Goal: Contribute content: Contribute content

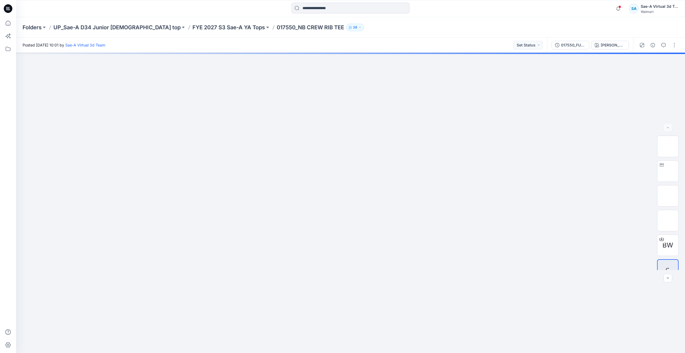
click at [9, 9] on icon at bounding box center [9, 9] width 2 height 0
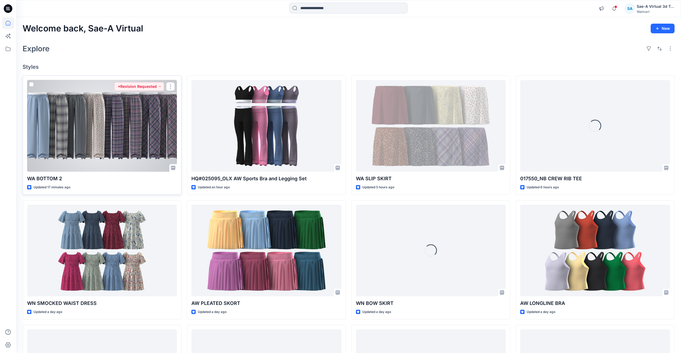
click at [119, 144] on div at bounding box center [102, 126] width 150 height 92
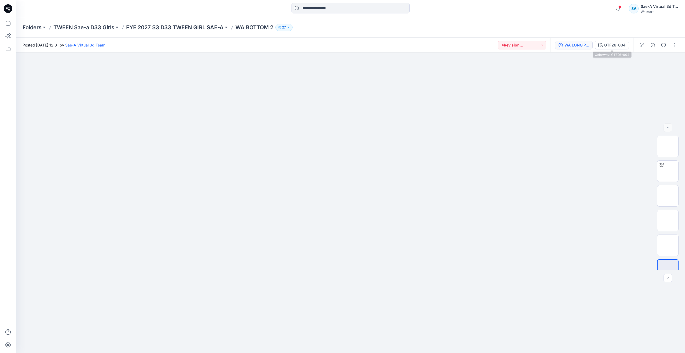
click at [572, 46] on div "WA LONG PANTS_FULL COLORWAYS" at bounding box center [577, 45] width 25 height 6
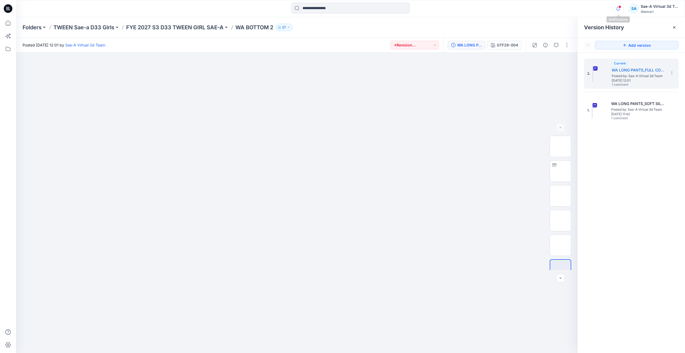
click at [621, 12] on icon "button" at bounding box center [618, 8] width 10 height 11
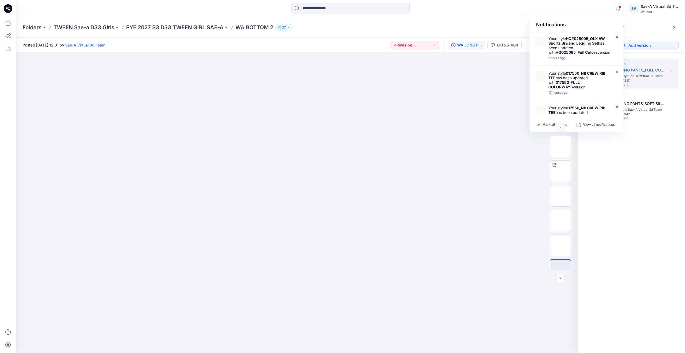
click at [634, 146] on div "2. Current WA LONG PANTS_FULL COLORWAYS Posted by: Sae-A Virtual 3d Team [DATE]…" at bounding box center [631, 207] width 107 height 308
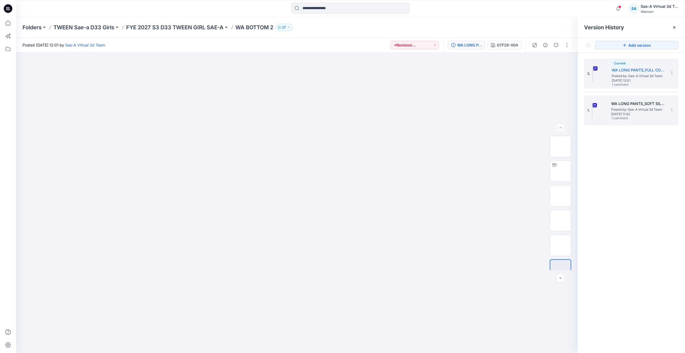
click at [628, 118] on span "1 comment" at bounding box center [631, 118] width 38 height 4
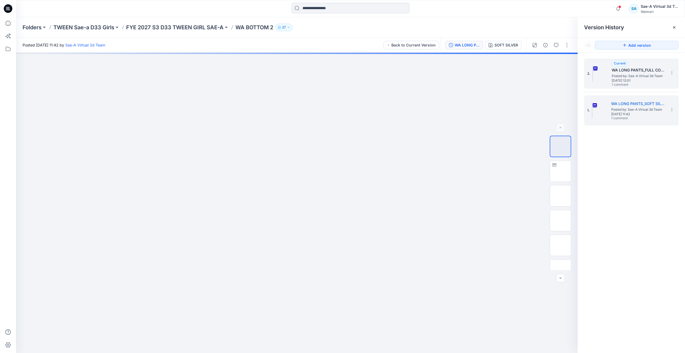
click at [630, 88] on div "2. Current WA LONG PANTS_FULL COLORWAYS Posted by: Sae-A Virtual 3d Team Wednes…" at bounding box center [631, 74] width 95 height 30
click at [630, 83] on span "1 comment" at bounding box center [631, 85] width 38 height 4
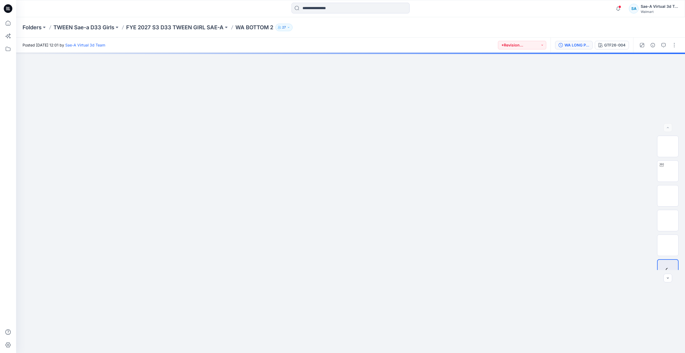
click at [575, 44] on div "WA LONG PANTS_FULL COLORWAYS" at bounding box center [577, 45] width 25 height 6
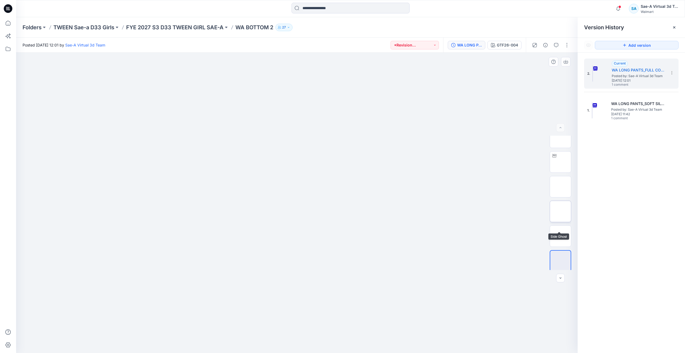
scroll to position [11, 0]
click at [557, 46] on icon "button" at bounding box center [556, 45] width 4 height 4
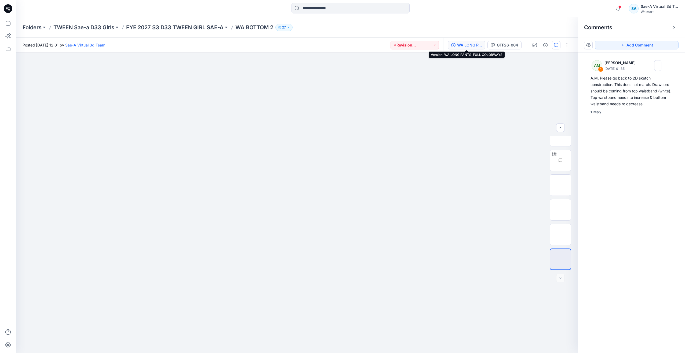
click at [470, 44] on div "WA LONG PANTS_FULL COLORWAYS" at bounding box center [469, 45] width 25 height 6
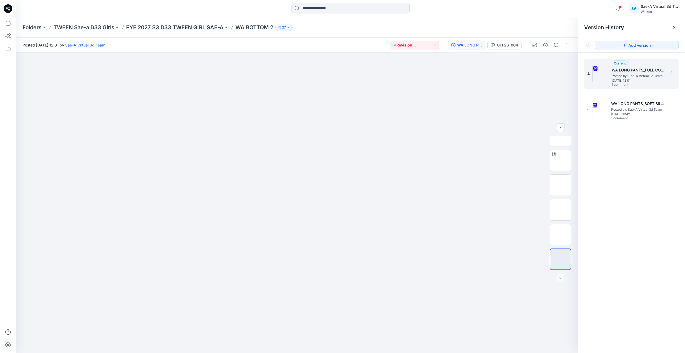
click at [634, 87] on div "2. Current WA LONG PANTS_FULL COLORWAYS Posted by: Sae-A Virtual 3d Team Wednes…" at bounding box center [631, 74] width 95 height 30
click at [616, 7] on icon "button" at bounding box center [618, 8] width 10 height 11
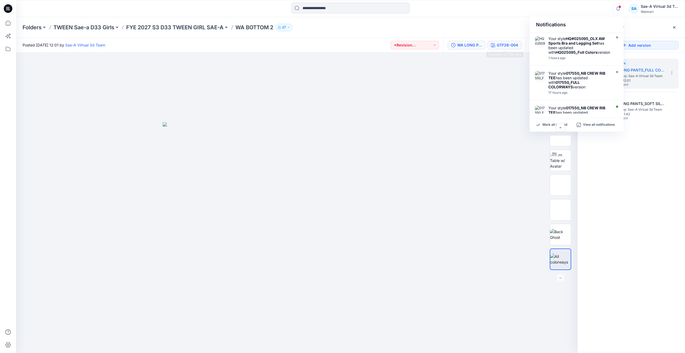
click at [499, 48] on div "GTF26-004" at bounding box center [507, 45] width 21 height 6
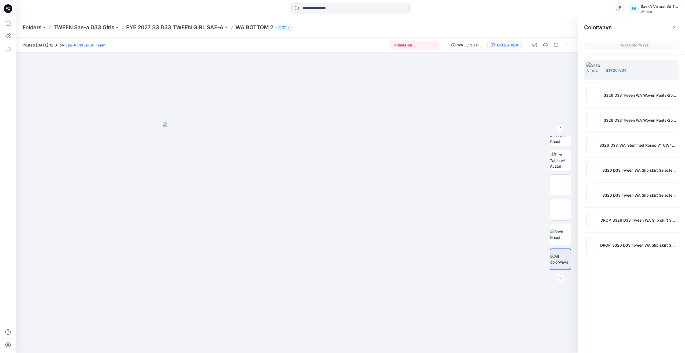
click at [616, 12] on icon "button" at bounding box center [618, 8] width 10 height 11
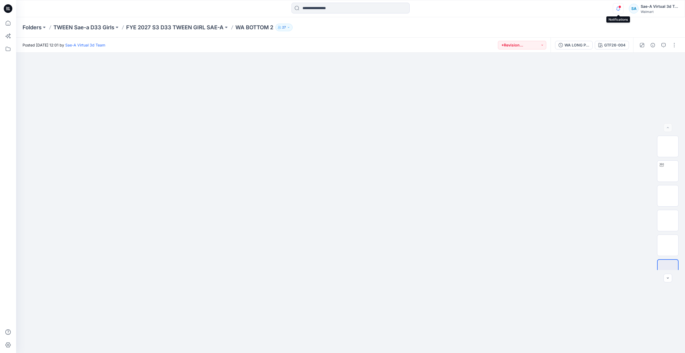
click at [617, 9] on icon "button" at bounding box center [618, 8] width 10 height 11
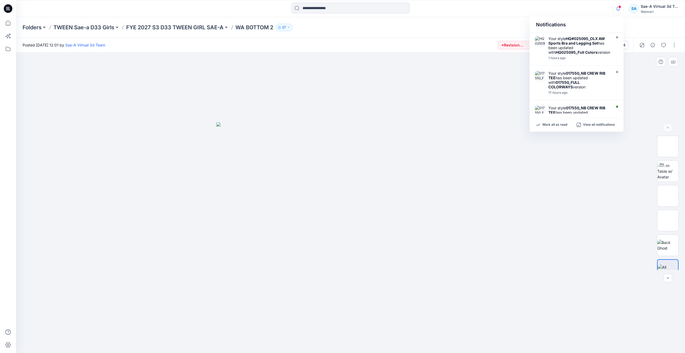
click at [649, 70] on div at bounding box center [350, 203] width 669 height 300
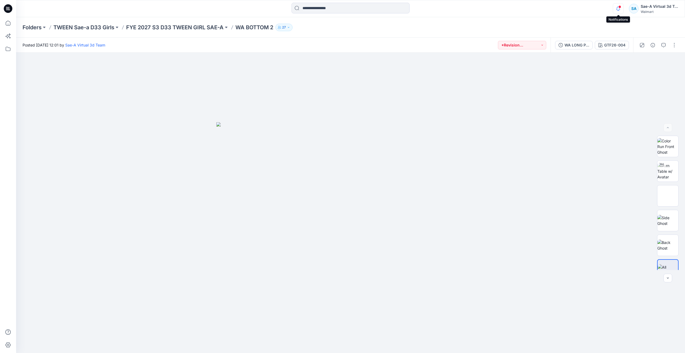
click at [620, 10] on icon "button" at bounding box center [618, 8] width 10 height 11
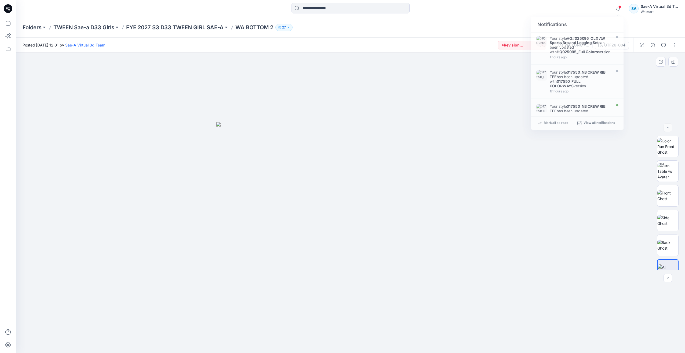
drag, startPoint x: 589, startPoint y: 176, endPoint x: 590, endPoint y: 173, distance: 3.3
click at [590, 176] on div at bounding box center [350, 203] width 669 height 300
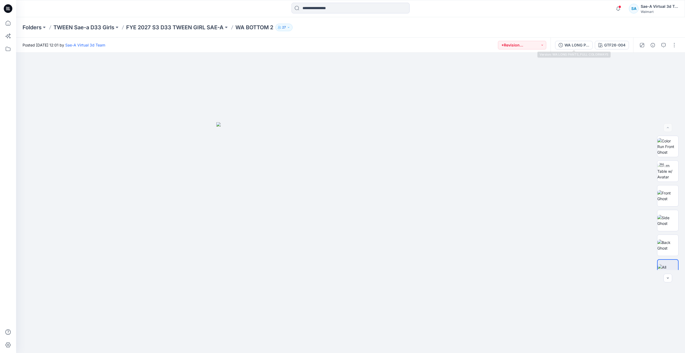
click at [583, 45] on div "WA LONG PANTS_FULL COLORWAYS" at bounding box center [577, 45] width 25 height 6
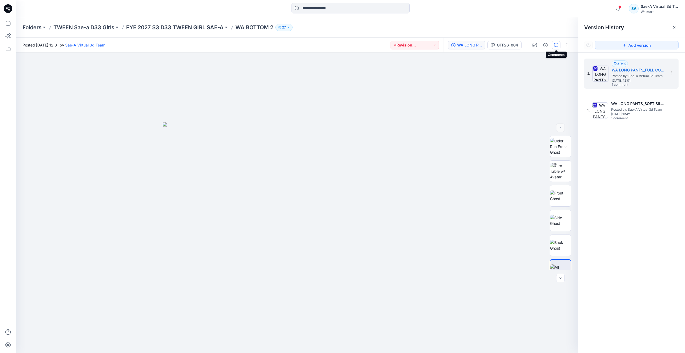
click at [558, 45] on icon "button" at bounding box center [556, 45] width 4 height 4
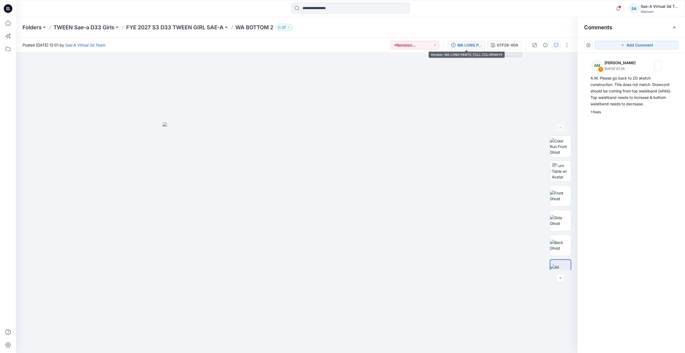
click at [475, 45] on div "WA LONG PANTS_FULL COLORWAYS" at bounding box center [469, 45] width 25 height 6
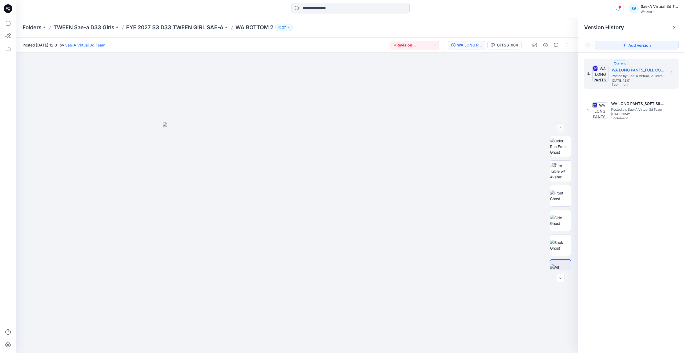
click at [617, 9] on icon "button" at bounding box center [618, 8] width 10 height 11
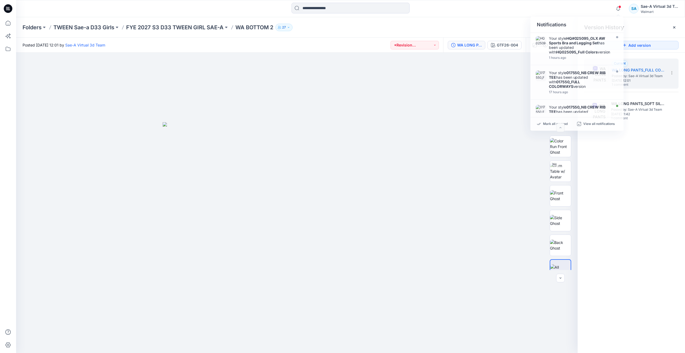
drag, startPoint x: 648, startPoint y: 192, endPoint x: 641, endPoint y: 38, distance: 154.4
click at [648, 191] on div "2. Current WA LONG PANTS_FULL COLORWAYS Posted by: Sae-A Virtual 3d Team Wednes…" at bounding box center [631, 207] width 107 height 308
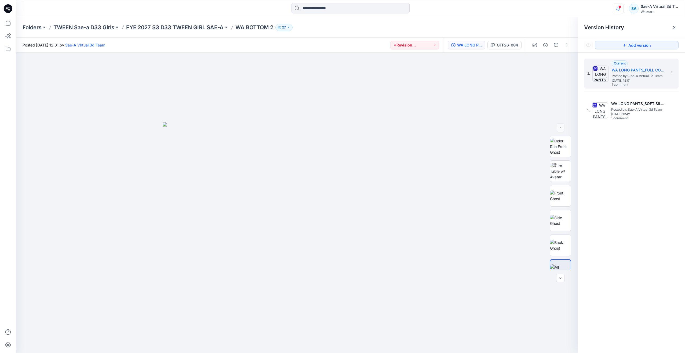
click at [620, 10] on icon "button" at bounding box center [618, 8] width 10 height 11
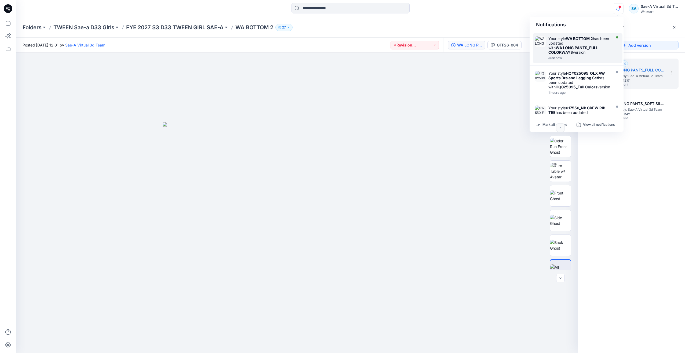
click at [583, 44] on div "Your style WA BOTTOM 2 has been updated with WA LONG PANTS_FULL COLORWAYS versi…" at bounding box center [580, 45] width 62 height 18
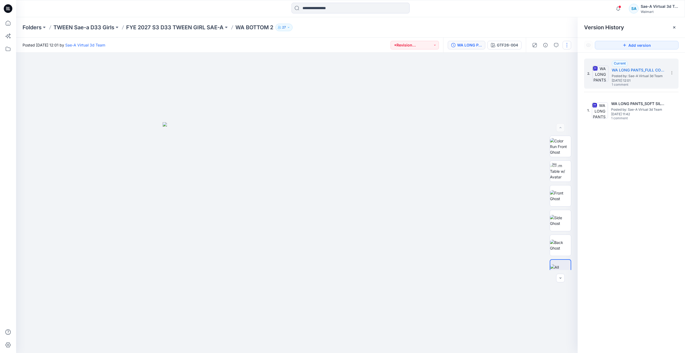
click at [567, 46] on button "button" at bounding box center [567, 45] width 9 height 9
click at [537, 72] on button "Edit" at bounding box center [544, 73] width 49 height 10
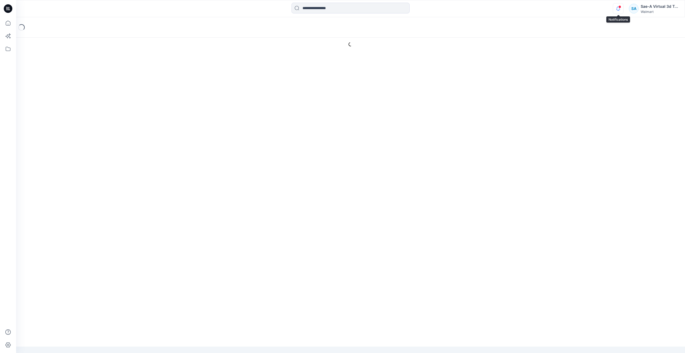
click at [619, 8] on icon "button" at bounding box center [618, 8] width 10 height 11
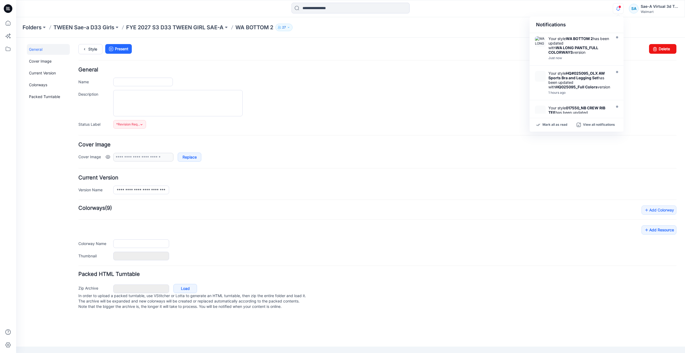
type input "**********"
type input "*********"
type input "**********"
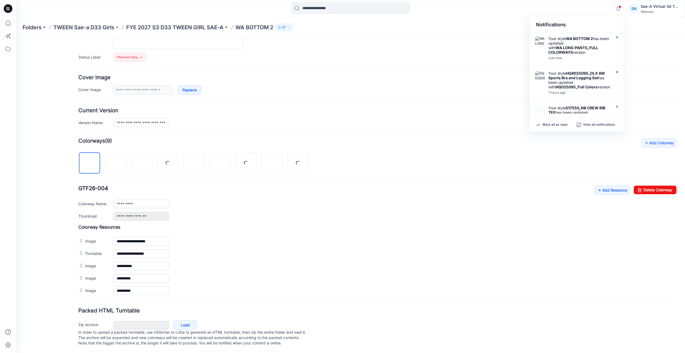
scroll to position [73, 0]
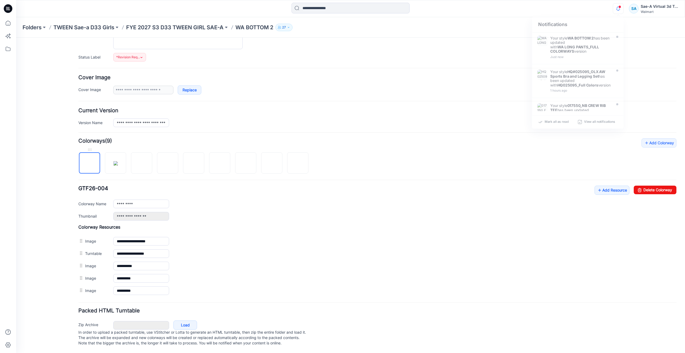
click at [90, 163] on img at bounding box center [90, 163] width 0 height 0
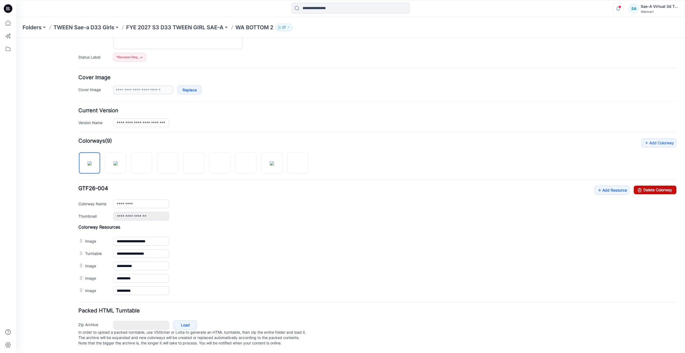
click at [661, 186] on link "Delete Colorway" at bounding box center [655, 190] width 43 height 9
click at [656, 186] on link "Delete Colorway" at bounding box center [655, 190] width 43 height 9
click at [656, 187] on link "Delete Colorway" at bounding box center [655, 190] width 43 height 9
click at [649, 186] on link "Delete Colorway" at bounding box center [655, 190] width 43 height 9
drag, startPoint x: 642, startPoint y: 185, endPoint x: 387, endPoint y: 67, distance: 280.9
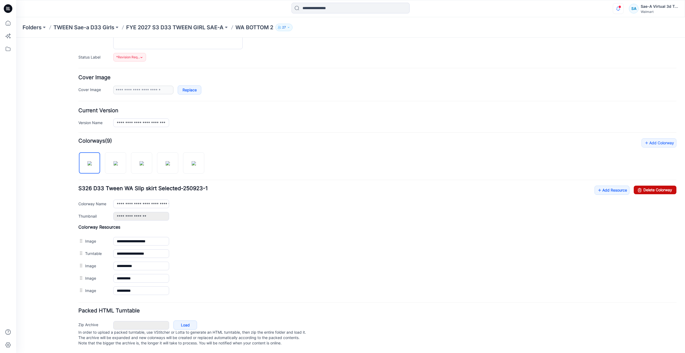
click at [642, 186] on link "Delete Colorway" at bounding box center [655, 190] width 43 height 9
drag, startPoint x: 645, startPoint y: 182, endPoint x: 388, endPoint y: 68, distance: 281.1
click at [645, 186] on link "Delete Colorway" at bounding box center [655, 190] width 43 height 9
click at [651, 186] on link "Delete Colorway" at bounding box center [655, 190] width 43 height 9
click at [649, 187] on link "Delete Colorway" at bounding box center [655, 190] width 43 height 9
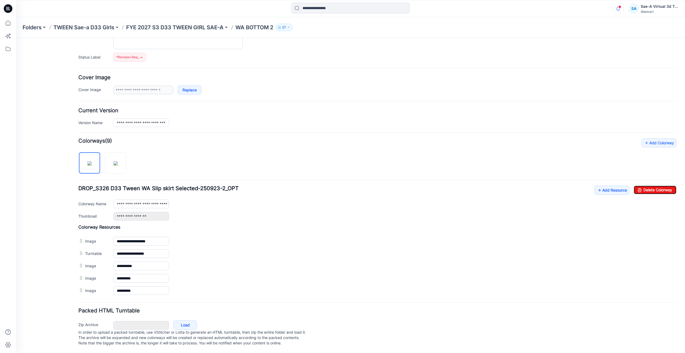
type input "**********"
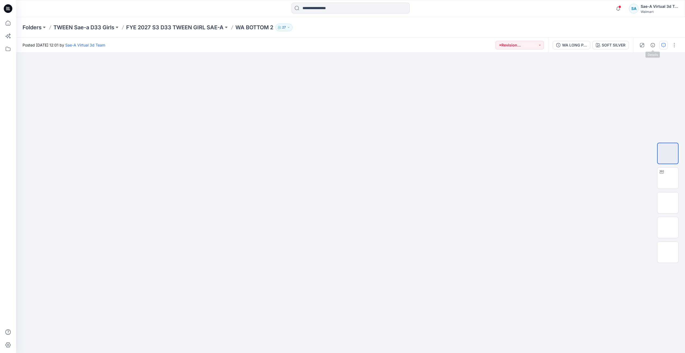
click at [664, 45] on icon "button" at bounding box center [664, 45] width 4 height 4
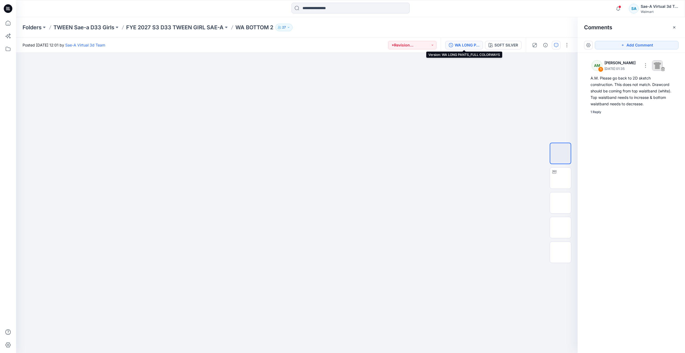
click at [471, 44] on div "WA LONG PANTS_FULL COLORWAYS" at bounding box center [467, 45] width 25 height 6
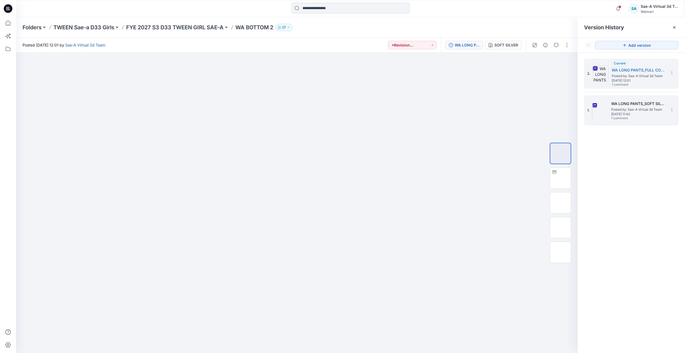
click at [646, 111] on span "Posted by: Sae-A Virtual 3d Team" at bounding box center [639, 109] width 54 height 5
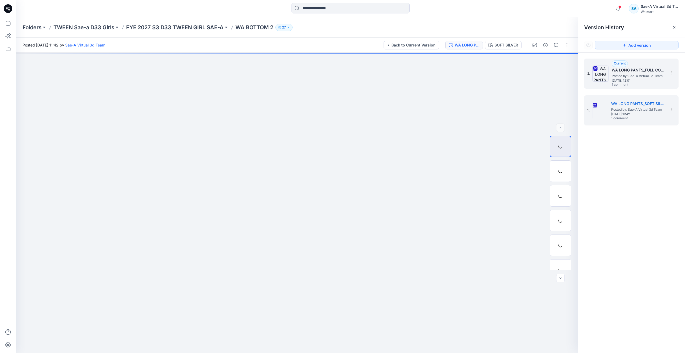
click at [634, 84] on span "1 comment" at bounding box center [631, 85] width 38 height 4
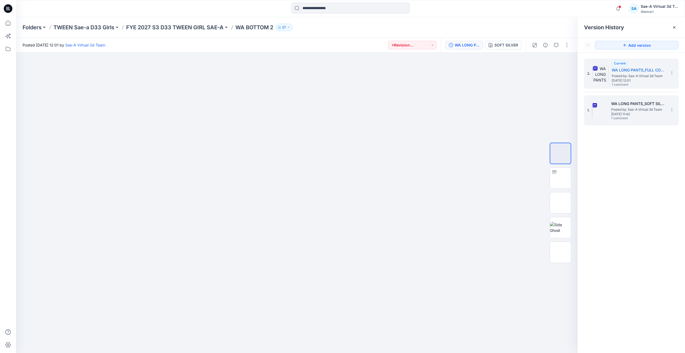
click at [632, 119] on span "1 comment" at bounding box center [631, 118] width 38 height 4
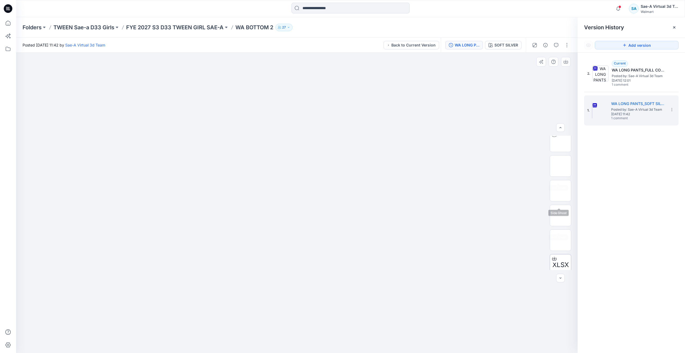
scroll to position [60, 0]
click at [634, 80] on span "[DATE] 12:01" at bounding box center [639, 81] width 54 height 4
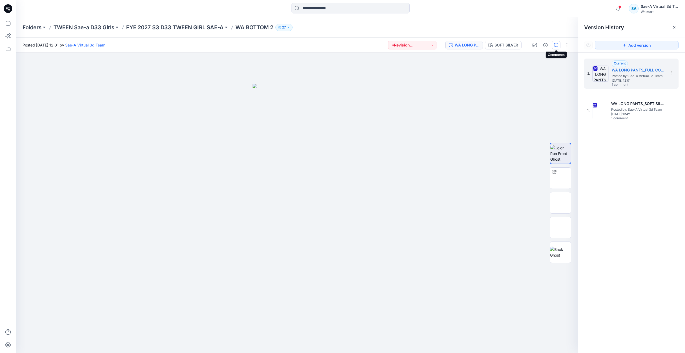
click at [555, 46] on icon "button" at bounding box center [556, 45] width 4 height 4
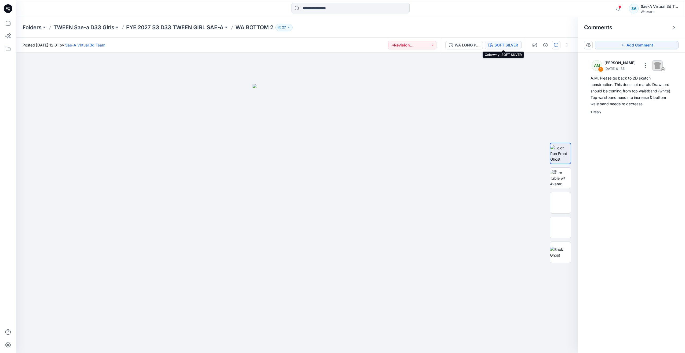
click at [502, 46] on div "SOFT SILVER" at bounding box center [507, 45] width 24 height 6
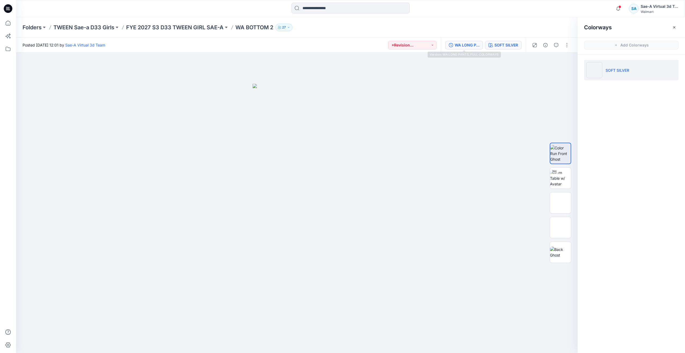
click at [463, 47] on div "WA LONG PANTS_FULL COLORWAYS" at bounding box center [467, 45] width 25 height 6
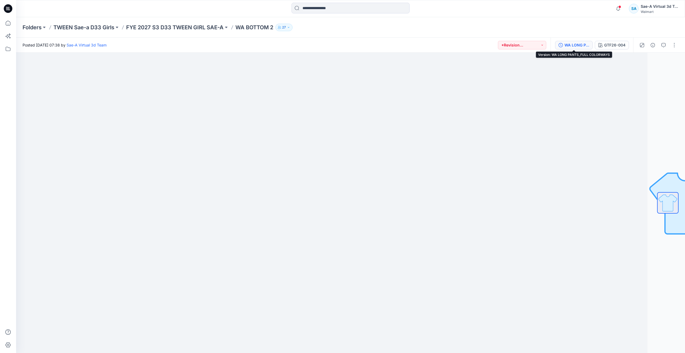
click at [572, 49] on button "WA LONG PANTS_FULL COLORWAYS" at bounding box center [574, 45] width 38 height 9
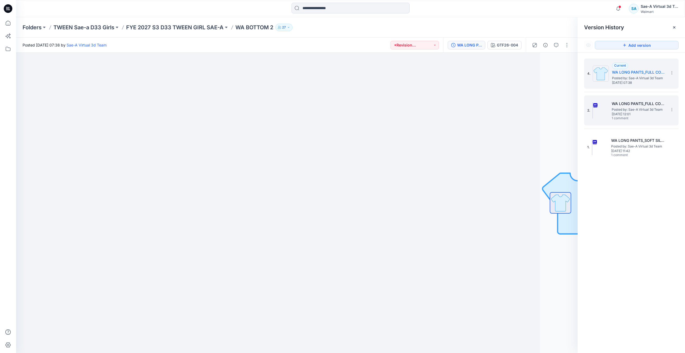
click at [638, 117] on span "1 comment" at bounding box center [631, 118] width 38 height 4
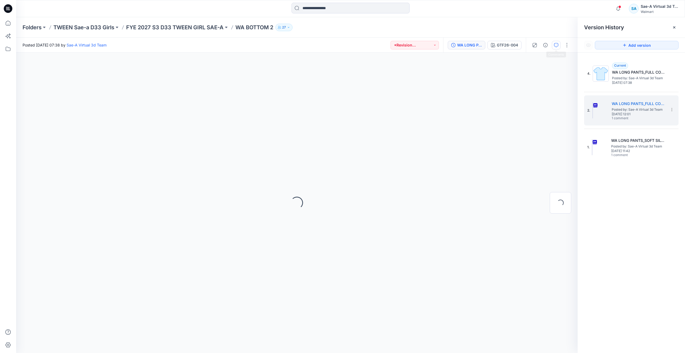
click at [558, 47] on button "button" at bounding box center [556, 45] width 9 height 9
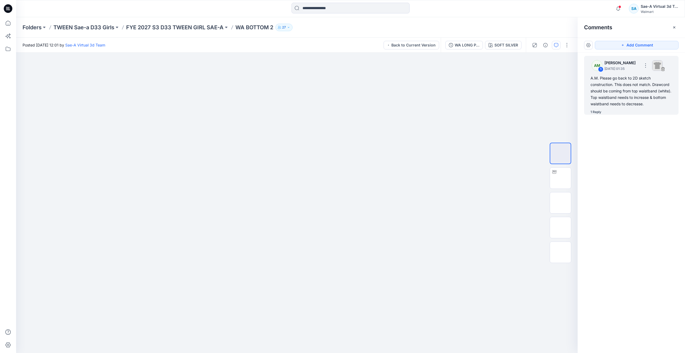
click at [595, 113] on div "1 Reply" at bounding box center [596, 111] width 11 height 5
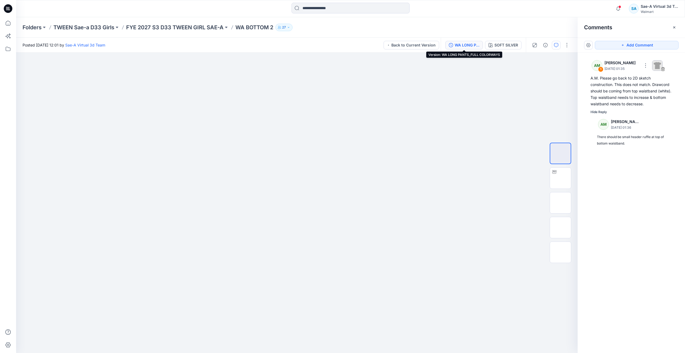
click at [464, 45] on div "WA LONG PANTS_FULL COLORWAYS" at bounding box center [467, 45] width 25 height 6
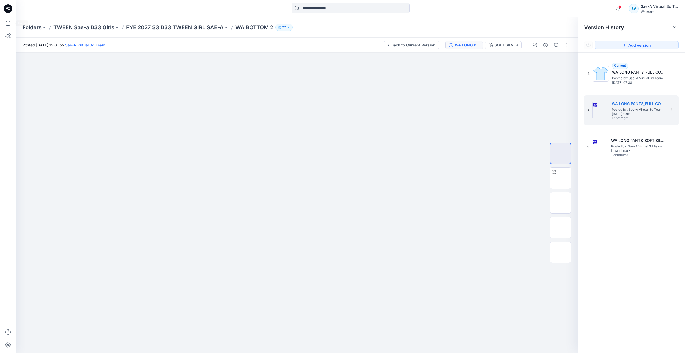
click at [10, 10] on icon at bounding box center [8, 8] width 9 height 9
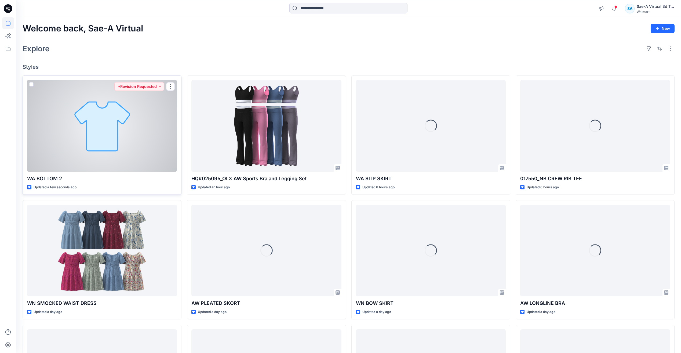
click at [115, 150] on div at bounding box center [102, 126] width 150 height 92
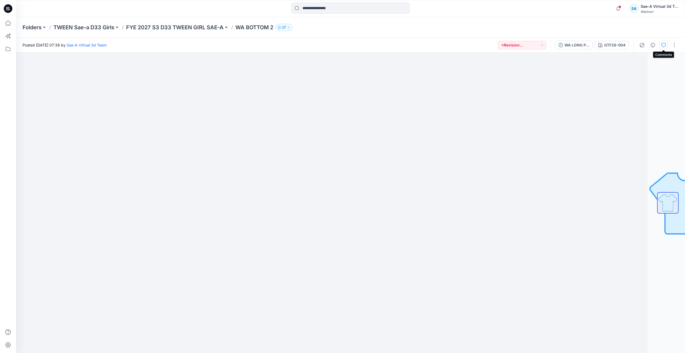
click at [666, 45] on icon "button" at bounding box center [664, 45] width 4 height 4
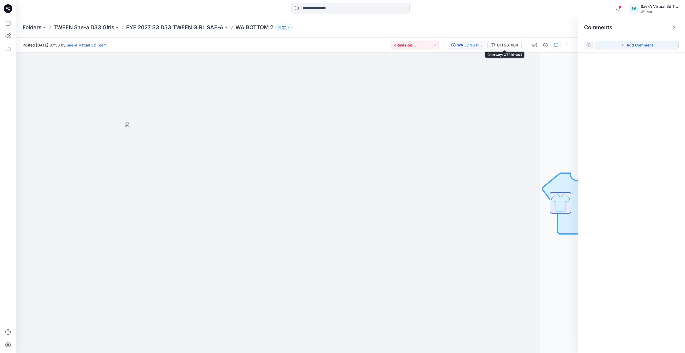
click at [472, 47] on div "WA LONG PANTS_FULL COLORWAYS" at bounding box center [469, 45] width 25 height 6
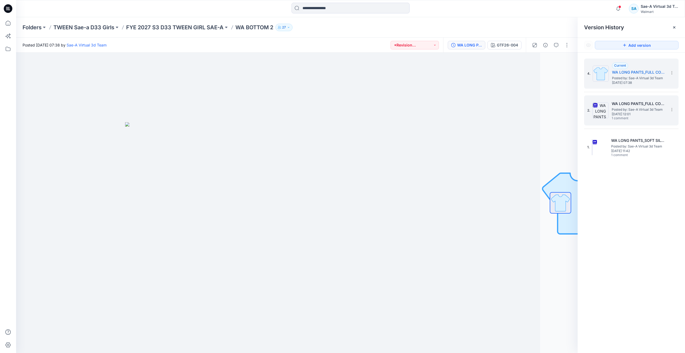
click at [636, 110] on span "Posted by: Sae-A Virtual 3d Team" at bounding box center [639, 109] width 54 height 5
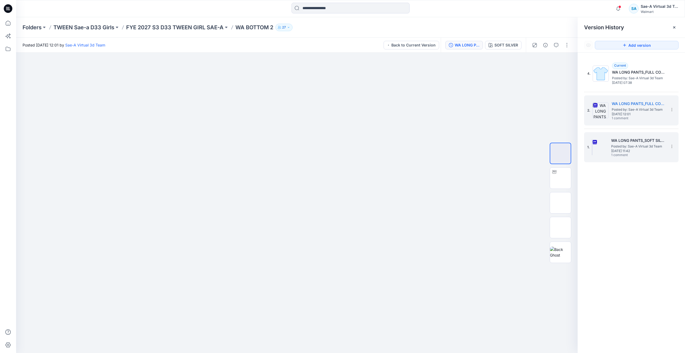
click at [632, 151] on span "[DATE] 11:42" at bounding box center [639, 151] width 54 height 4
click at [633, 101] on h5 "WA LONG PANTS_FULL COLORWAYS" at bounding box center [639, 103] width 54 height 6
click at [561, 178] on img at bounding box center [561, 178] width 0 height 0
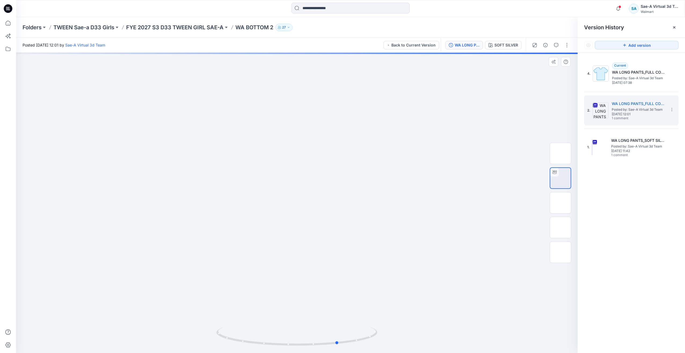
drag, startPoint x: 344, startPoint y: 342, endPoint x: 385, endPoint y: 339, distance: 41.0
click at [385, 339] on div at bounding box center [297, 203] width 562 height 300
drag, startPoint x: 363, startPoint y: 339, endPoint x: 331, endPoint y: 347, distance: 33.3
click at [331, 347] on div at bounding box center [296, 339] width 161 height 27
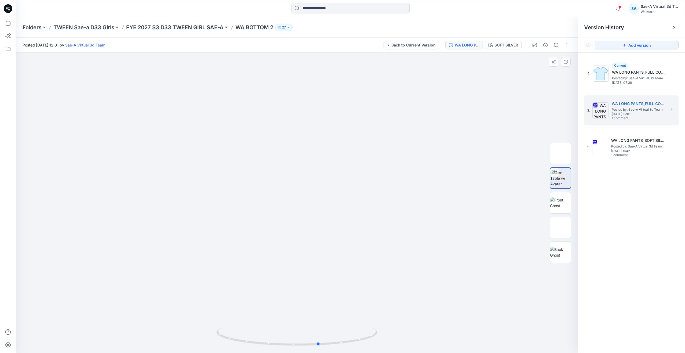
drag, startPoint x: 348, startPoint y: 347, endPoint x: 522, endPoint y: 315, distance: 176.4
click at [522, 315] on div at bounding box center [297, 203] width 562 height 300
drag, startPoint x: 356, startPoint y: 344, endPoint x: 506, endPoint y: 318, distance: 151.6
click at [508, 325] on div at bounding box center [297, 203] width 562 height 300
click at [499, 43] on div "SOFT SILVER" at bounding box center [507, 45] width 24 height 6
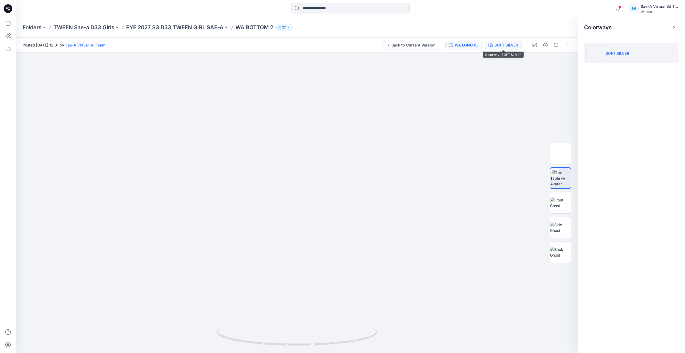
click at [476, 45] on div "WA LONG PANTS_FULL COLORWAYS" at bounding box center [467, 45] width 25 height 6
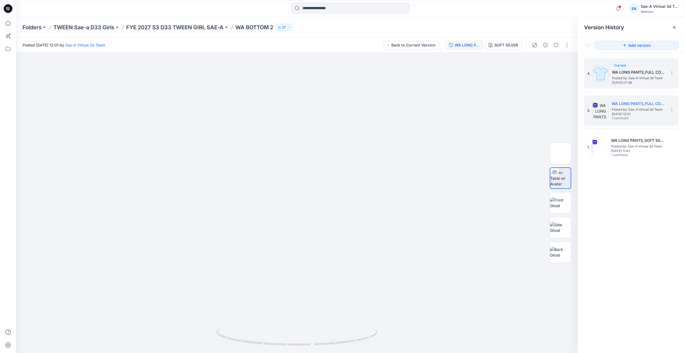
click at [641, 83] on span "[DATE] 07:38" at bounding box center [639, 83] width 54 height 4
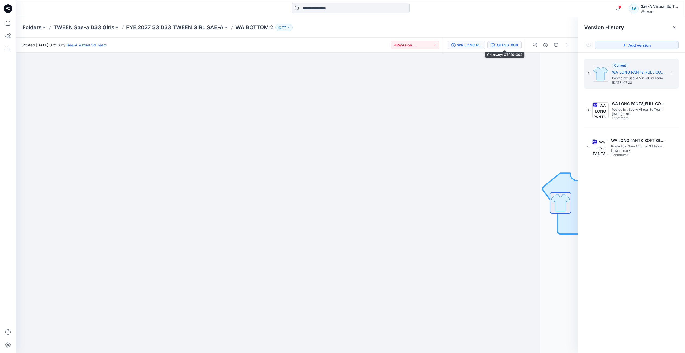
click at [503, 44] on div "GTF26-004" at bounding box center [507, 45] width 21 height 6
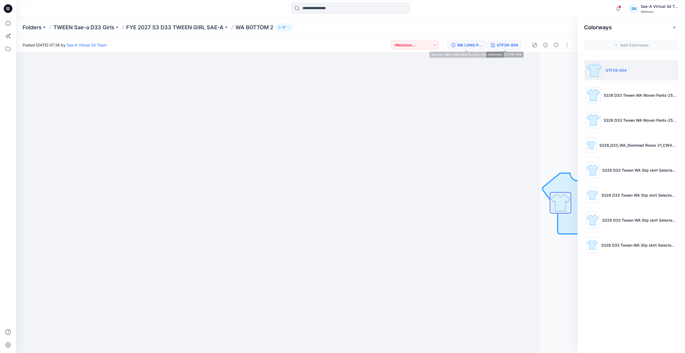
click at [480, 46] on div "WA LONG PANTS_FULL COLORWAYS" at bounding box center [469, 45] width 25 height 6
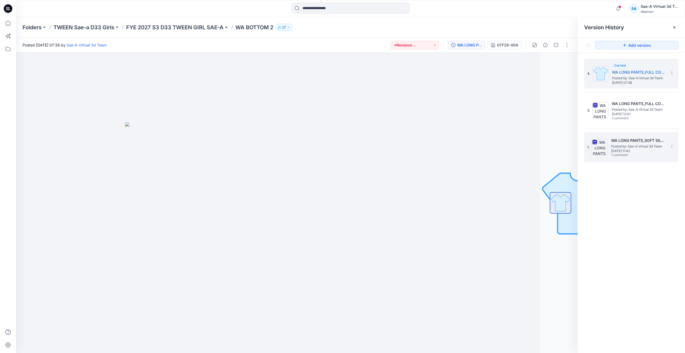
click at [608, 154] on img at bounding box center [600, 147] width 16 height 16
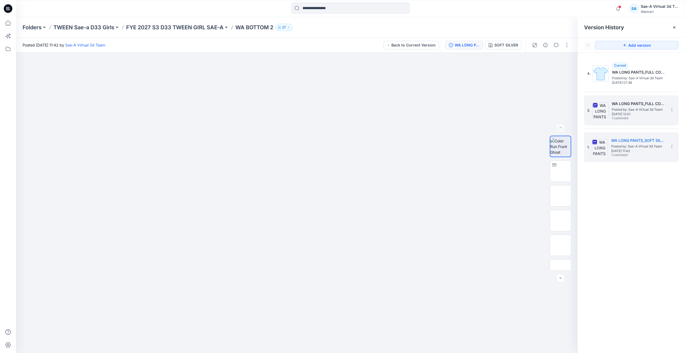
click at [638, 120] on span "1 comment" at bounding box center [631, 118] width 38 height 4
click at [616, 157] on span "1 comment" at bounding box center [631, 155] width 38 height 4
click at [625, 118] on span "1 comment" at bounding box center [631, 118] width 38 height 4
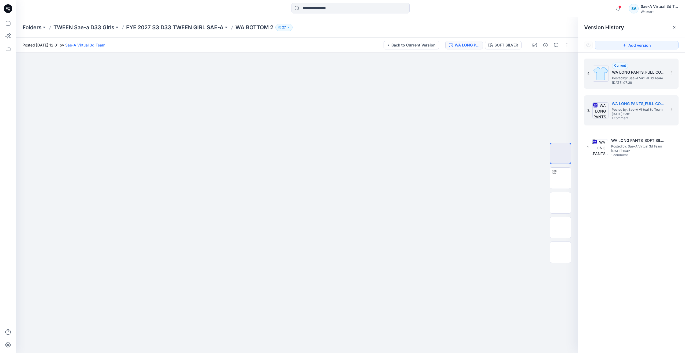
click at [641, 84] on span "[DATE] 07:38" at bounding box center [639, 83] width 54 height 4
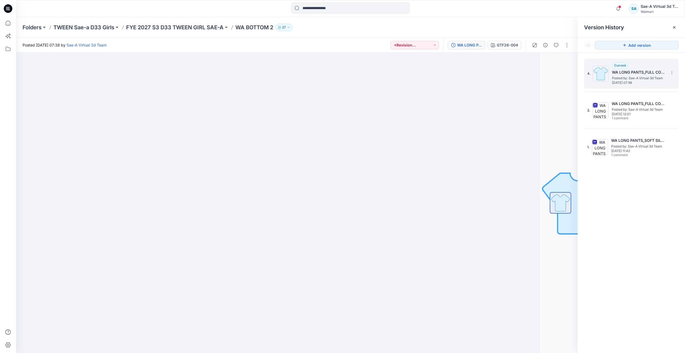
click at [636, 88] on div "4. Current WA LONG PANTS_FULL COLORWAYS Posted by: Sae-A Virtual 3d Team [DATE]…" at bounding box center [631, 74] width 95 height 30
click at [633, 109] on span "Posted by: Sae-A Virtual 3d Team" at bounding box center [639, 109] width 54 height 5
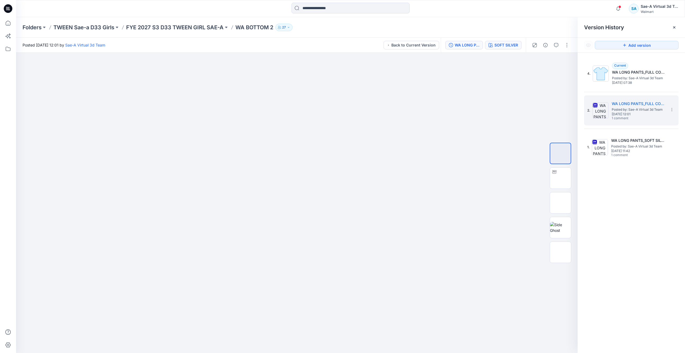
click at [500, 42] on button "SOFT SILVER" at bounding box center [503, 45] width 37 height 9
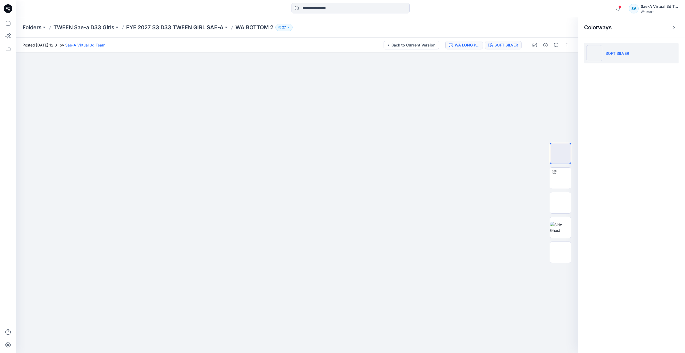
click at [467, 41] on button "WA LONG PANTS_FULL COLORWAYS" at bounding box center [465, 45] width 38 height 9
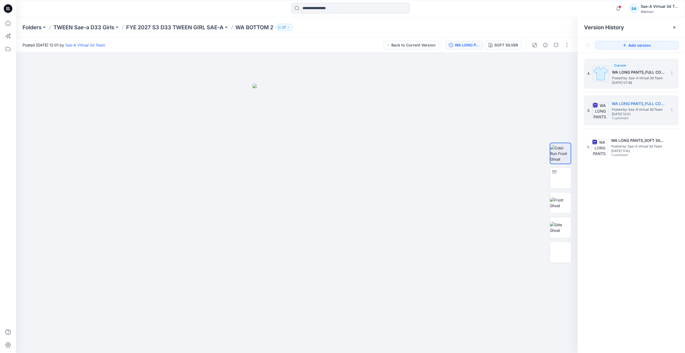
click at [623, 82] on span "[DATE] 07:38" at bounding box center [639, 83] width 54 height 4
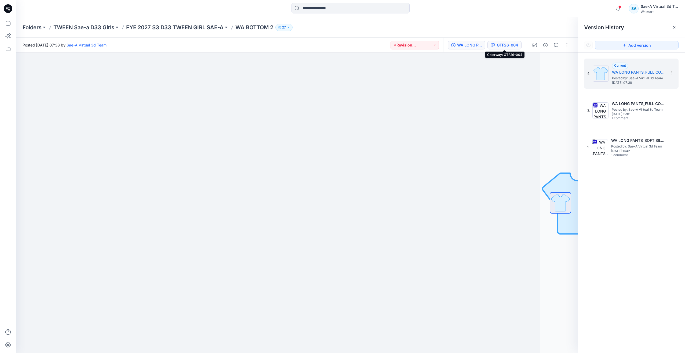
click at [506, 47] on div "GTF26-004" at bounding box center [507, 45] width 21 height 6
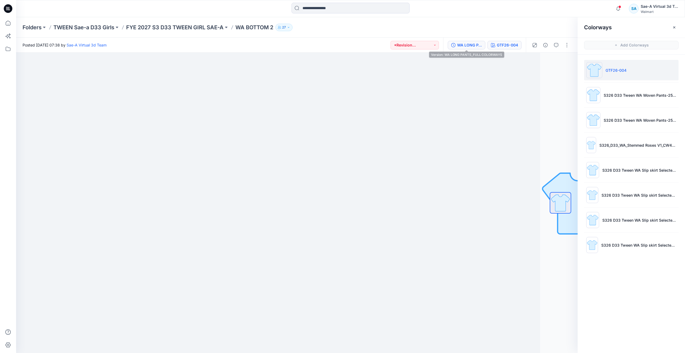
click at [476, 42] on div "WA LONG PANTS_FULL COLORWAYS" at bounding box center [469, 45] width 25 height 6
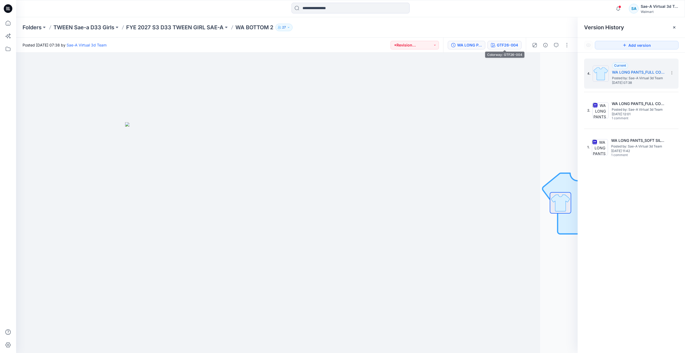
click at [516, 48] on button "GTF26-004" at bounding box center [505, 45] width 34 height 9
